Goal: Navigation & Orientation: Find specific page/section

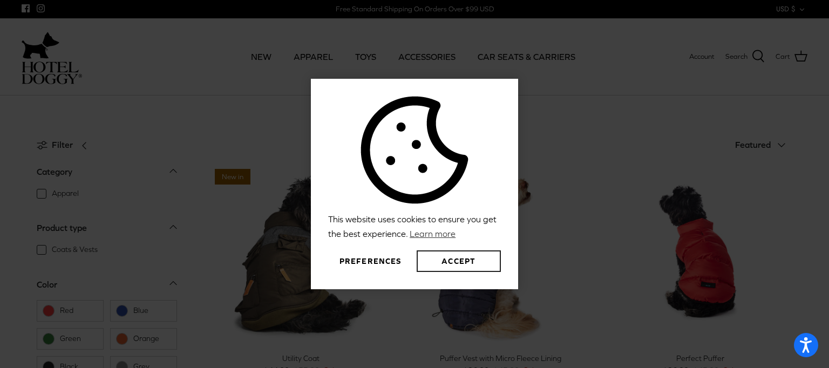
click at [472, 265] on button "Accept" at bounding box center [459, 261] width 84 height 22
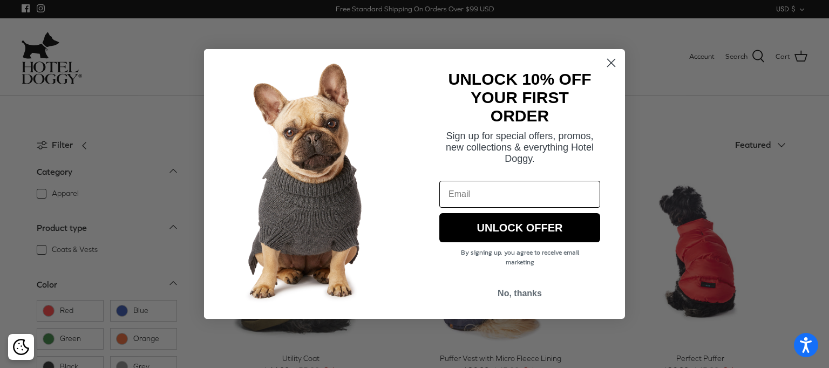
click at [607, 65] on circle "Close dialog" at bounding box center [611, 63] width 18 height 18
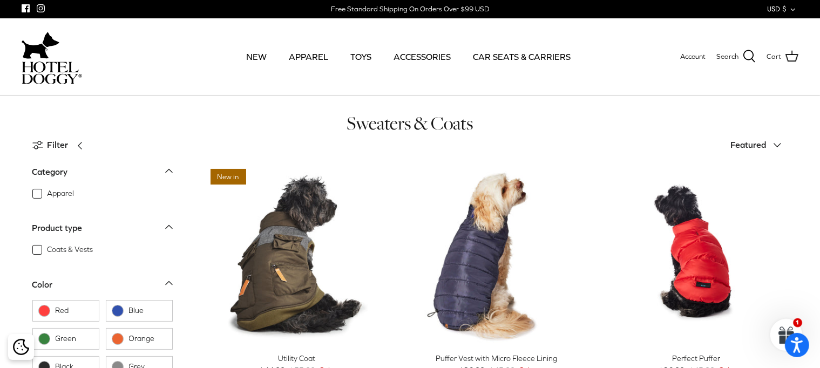
click at [47, 194] on span "Apparel" at bounding box center [60, 193] width 27 height 11
click at [46, 189] on input "Apparel" at bounding box center [46, 188] width 1 height 1
click at [47, 194] on span "Apparel" at bounding box center [60, 193] width 27 height 11
click at [46, 189] on input "Apparel" at bounding box center [46, 188] width 1 height 1
checkbox input "false"
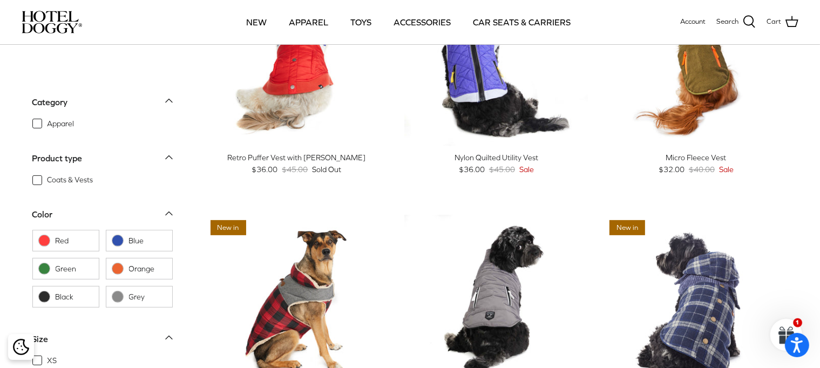
scroll to position [374, 0]
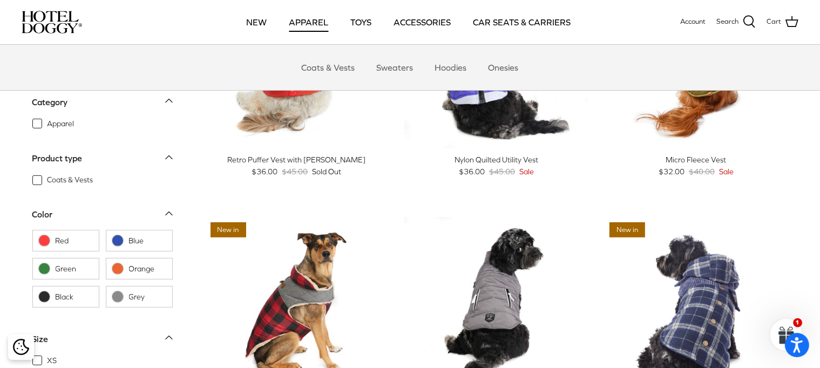
click at [314, 17] on link "APPAREL" at bounding box center [308, 22] width 59 height 37
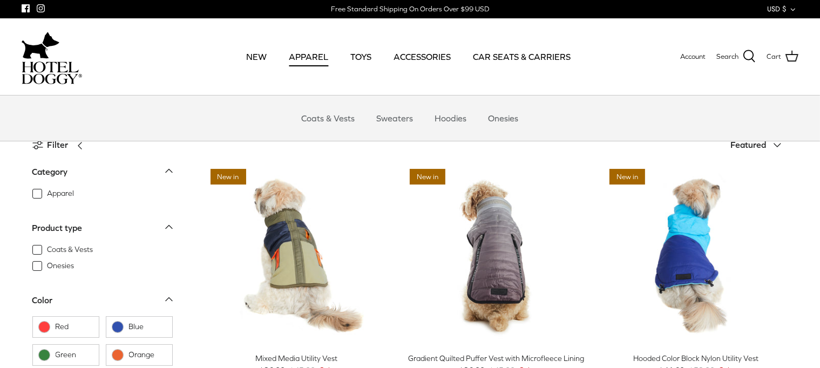
click at [312, 57] on link "APPAREL" at bounding box center [308, 56] width 59 height 37
click at [376, 118] on link "Sweaters" at bounding box center [395, 118] width 56 height 32
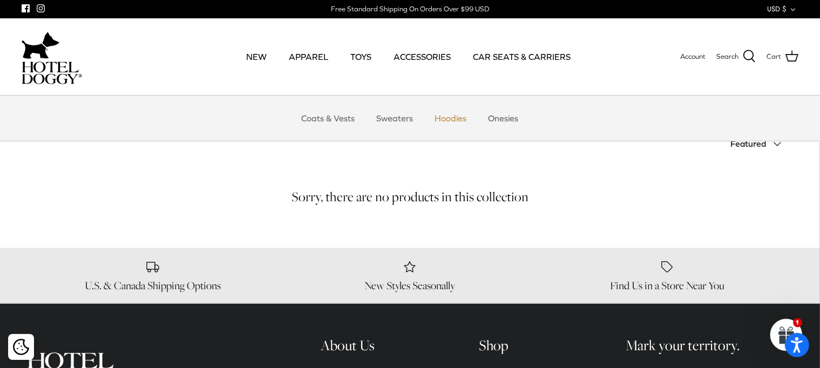
click at [451, 120] on link "Hoodies" at bounding box center [450, 118] width 51 height 32
click at [309, 122] on link "Coats & Vests" at bounding box center [328, 118] width 73 height 32
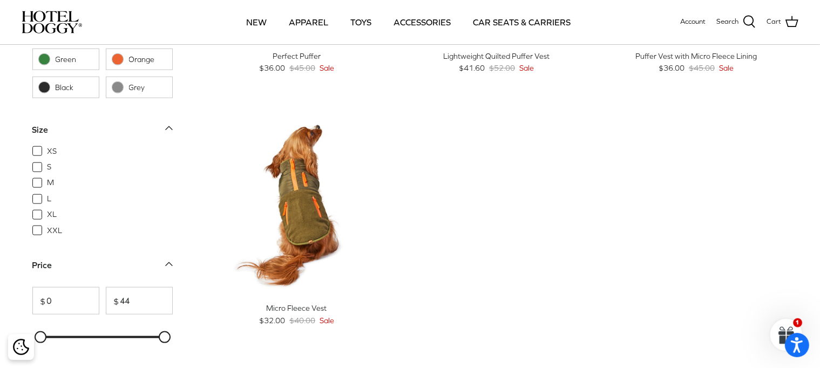
scroll to position [1241, 0]
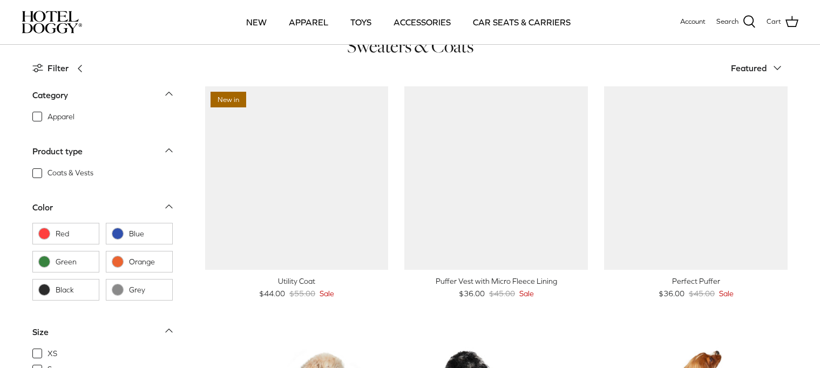
scroll to position [374, 0]
